Goal: Task Accomplishment & Management: Manage account settings

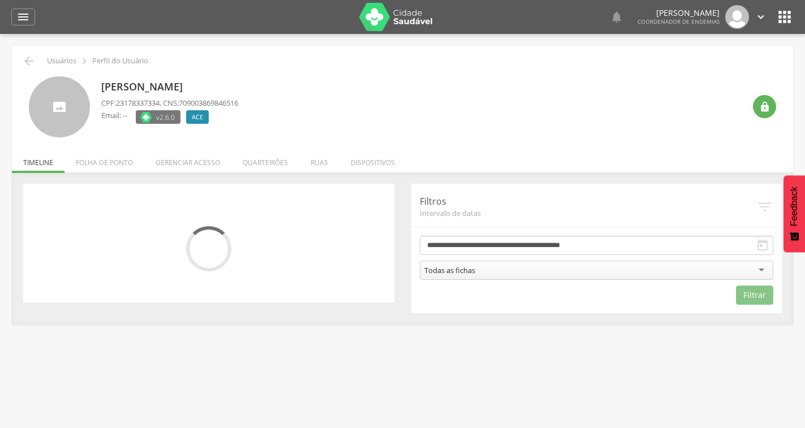
click at [268, 166] on li "Quarteirões" at bounding box center [265, 160] width 68 height 27
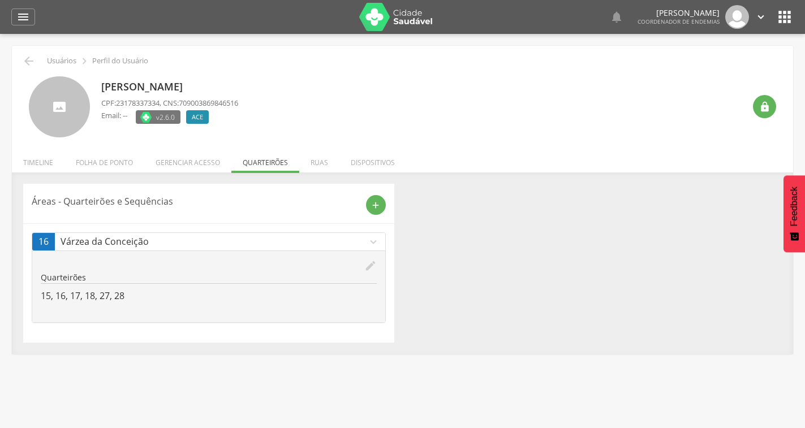
click at [371, 267] on icon "edit" at bounding box center [370, 266] width 12 height 12
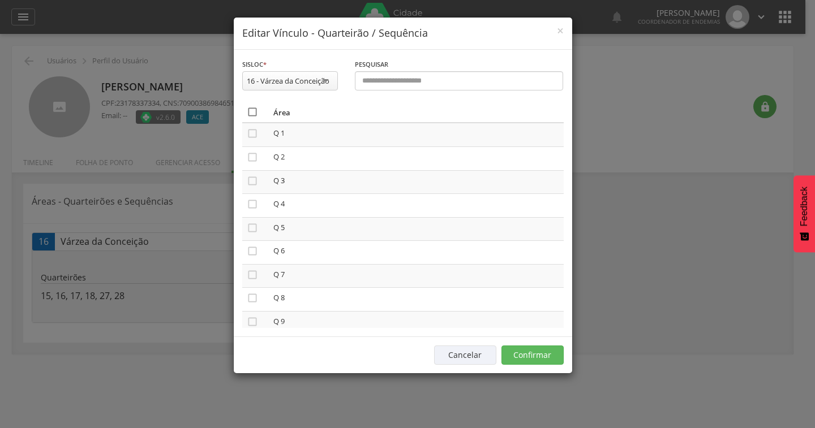
click at [255, 113] on icon "" at bounding box center [252, 111] width 11 height 11
click at [255, 113] on icon "" at bounding box center [252, 111] width 11 height 11
click at [529, 362] on button "Confirmar" at bounding box center [532, 355] width 62 height 19
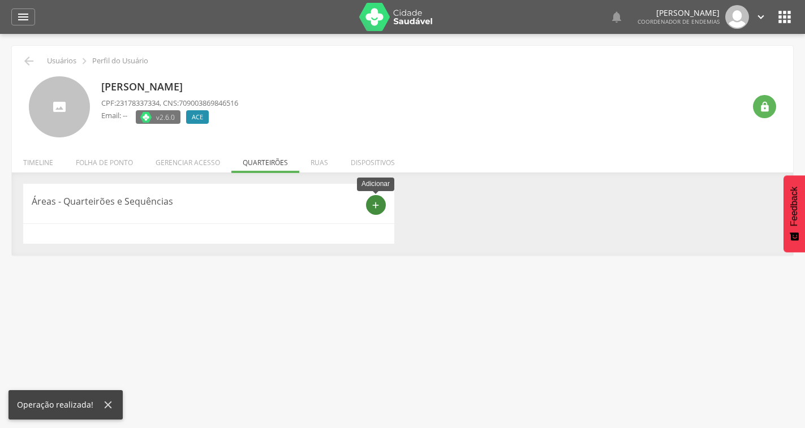
click at [376, 205] on icon "add" at bounding box center [376, 205] width 10 height 10
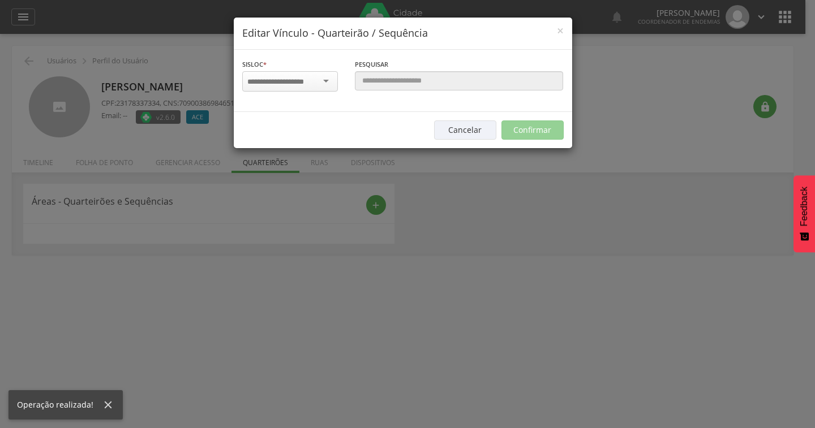
click at [317, 80] on input "select-one" at bounding box center [282, 82] width 71 height 10
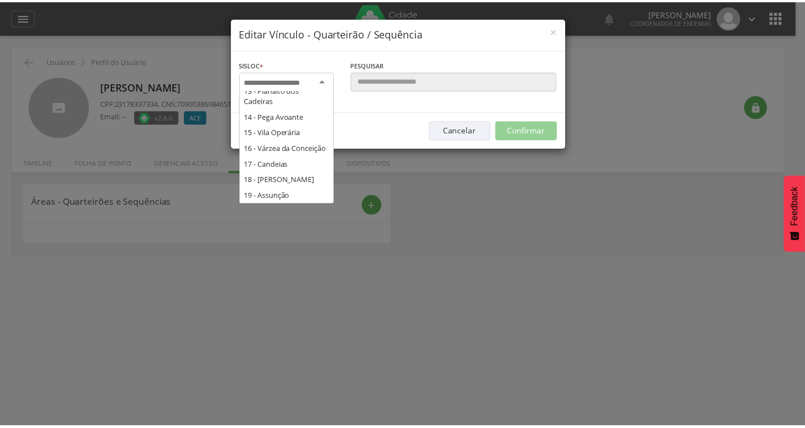
scroll to position [226, 0]
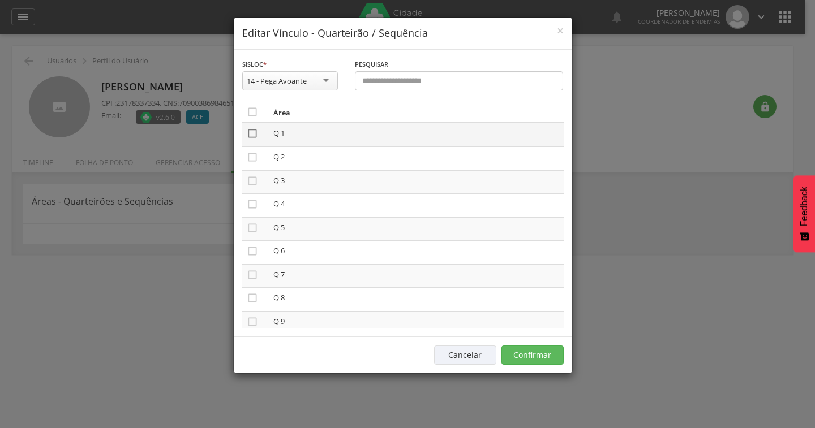
click at [252, 134] on icon "" at bounding box center [252, 133] width 11 height 11
click at [253, 179] on icon "" at bounding box center [252, 180] width 11 height 11
click at [542, 352] on button "Confirmar" at bounding box center [532, 355] width 62 height 19
